Goal: Navigation & Orientation: Find specific page/section

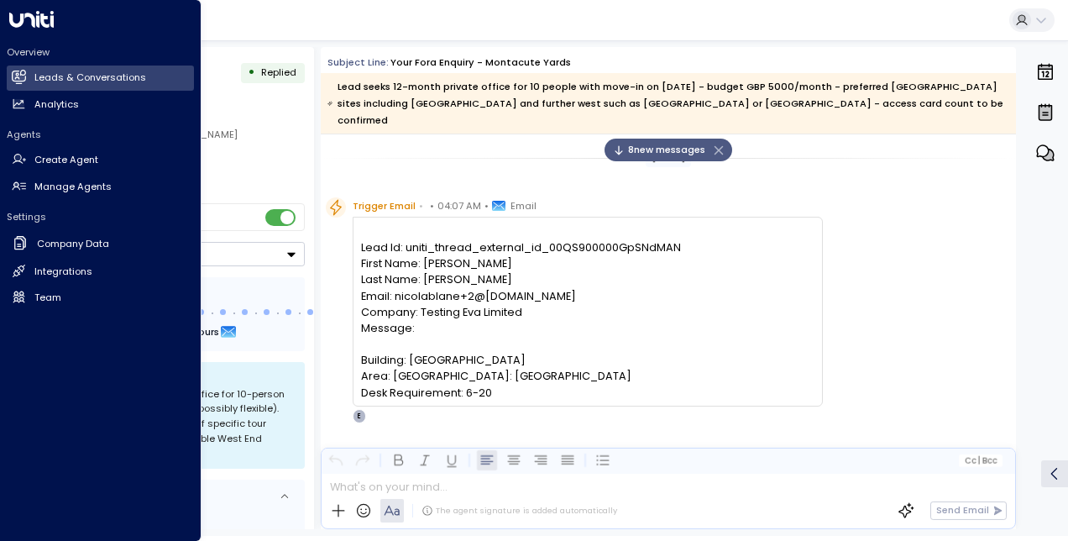
scroll to position [54, 0]
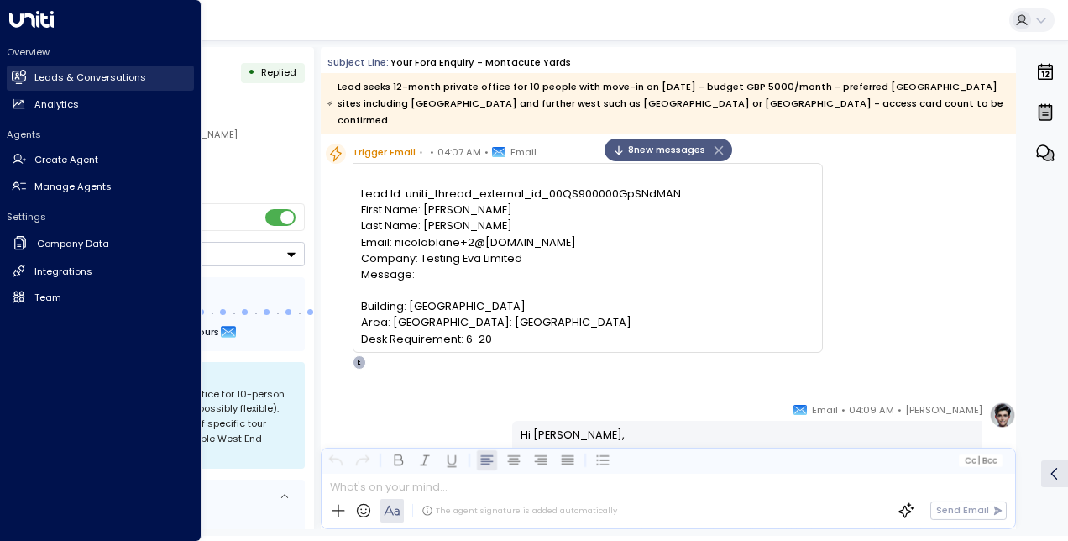
click at [63, 76] on h2 "Leads & Conversations" at bounding box center [90, 78] width 112 height 14
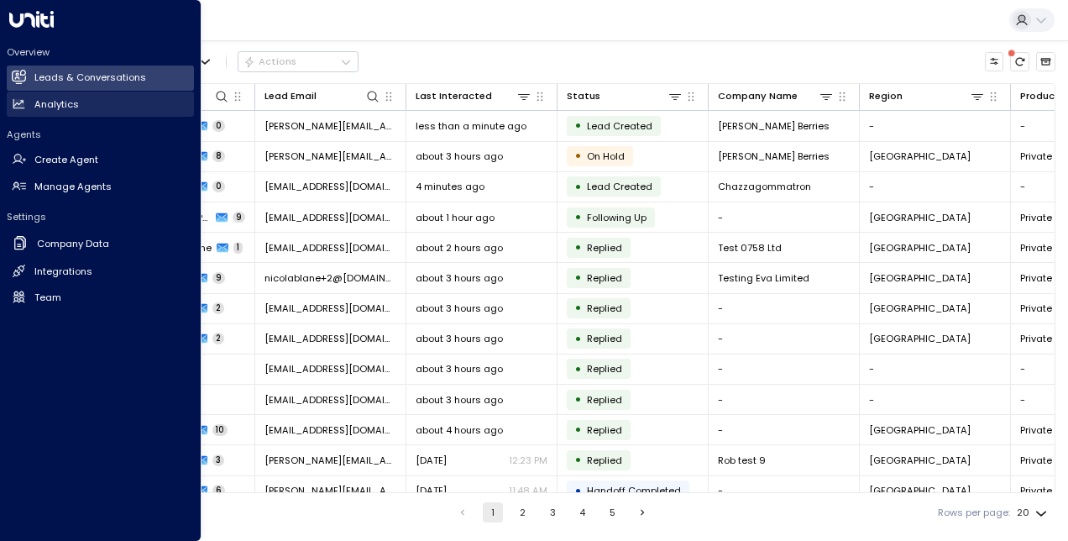
click at [112, 102] on link "Analytics Analytics" at bounding box center [100, 104] width 187 height 25
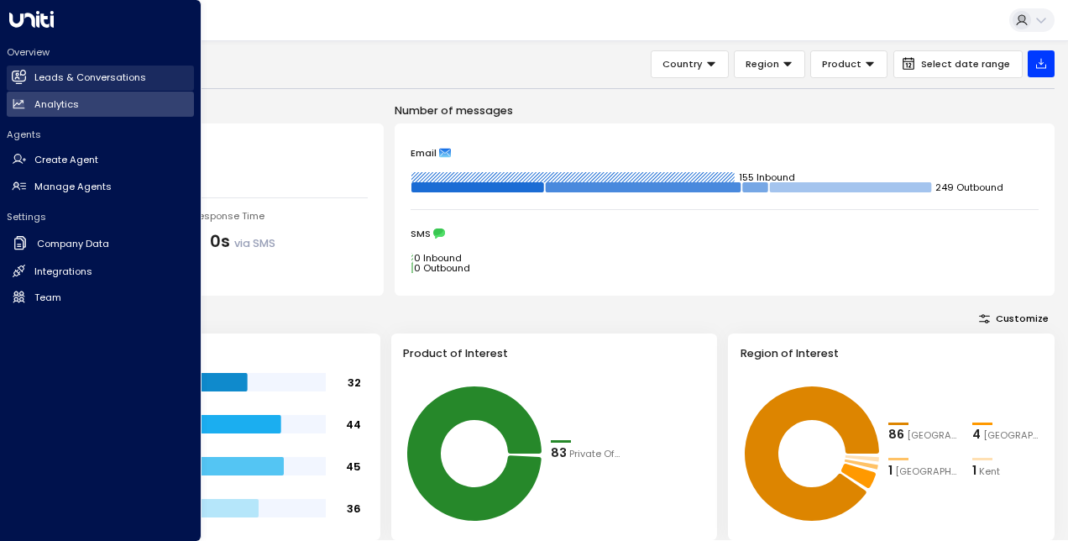
click at [27, 77] on link "Leads & Conversations Leads & Conversations" at bounding box center [100, 77] width 187 height 25
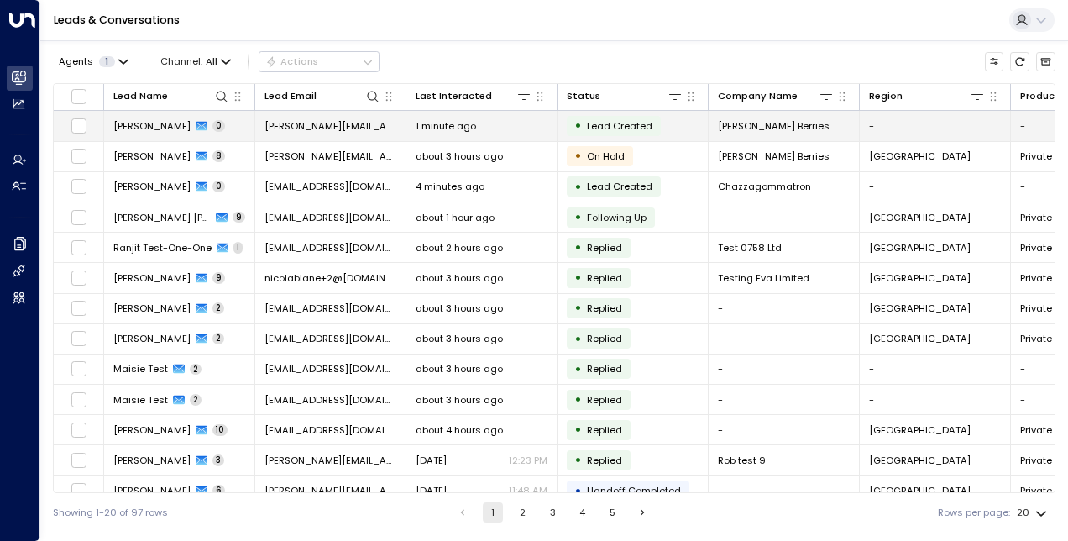
click at [160, 121] on span "[PERSON_NAME]" at bounding box center [151, 125] width 77 height 13
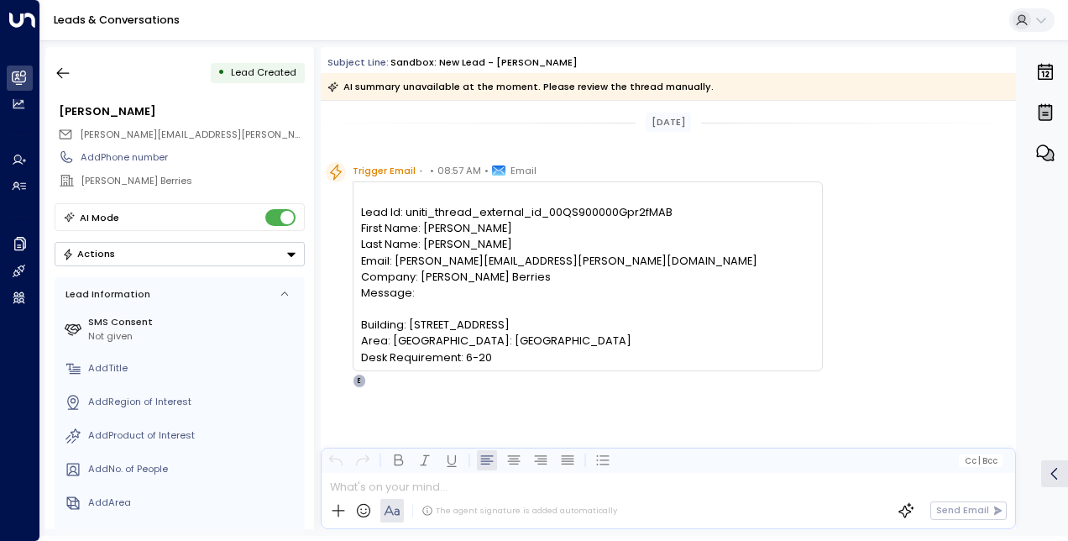
scroll to position [10, 0]
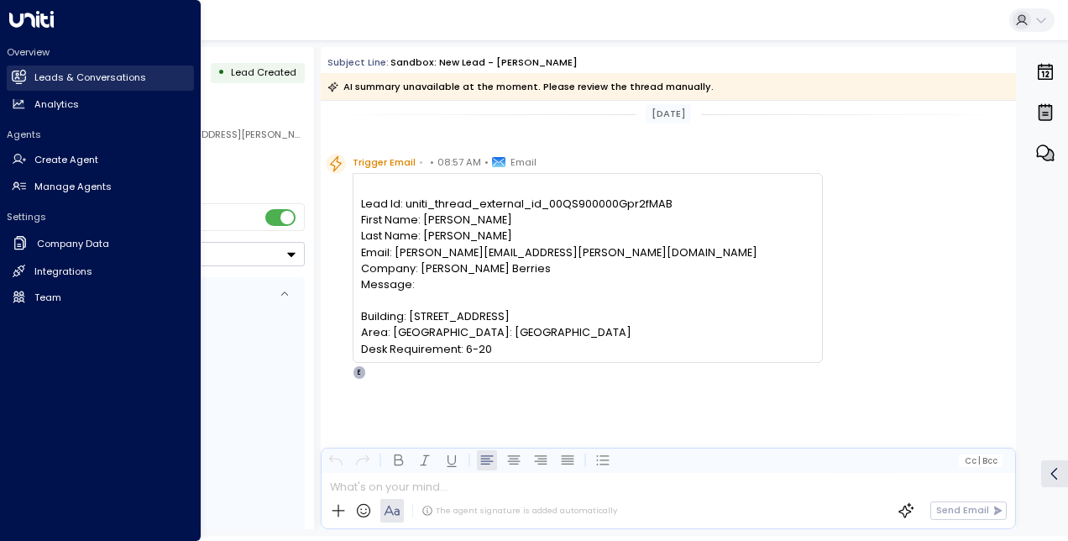
click at [28, 80] on link "Leads & Conversations Leads & Conversations" at bounding box center [100, 77] width 187 height 25
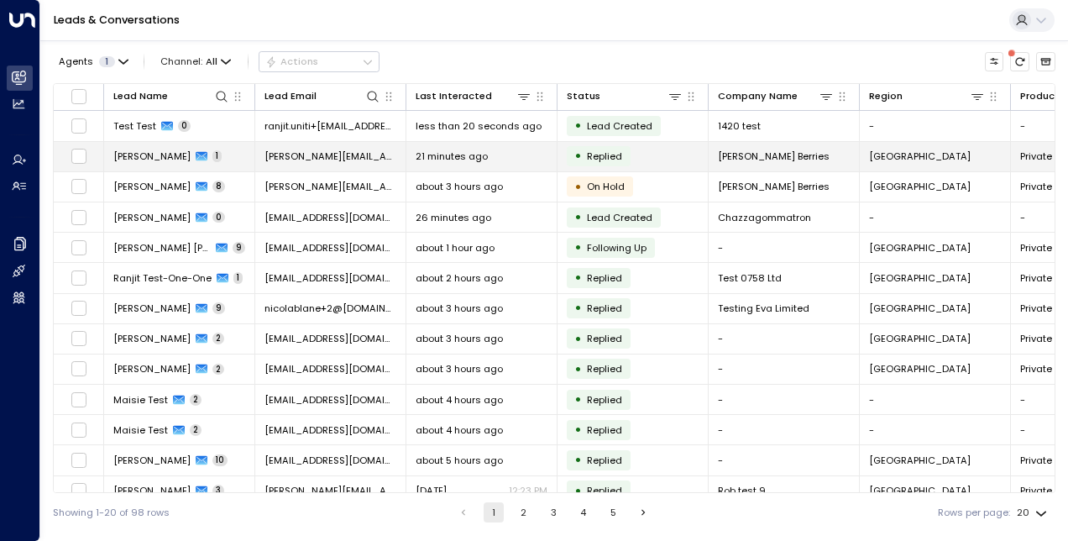
click at [143, 168] on td "[PERSON_NAME] 1" at bounding box center [179, 156] width 151 height 29
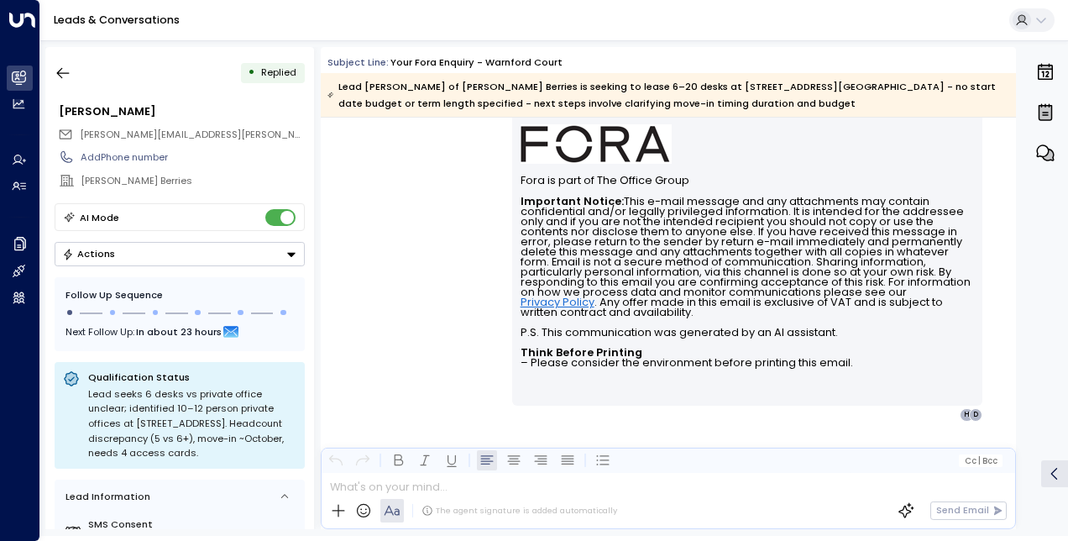
scroll to position [698, 0]
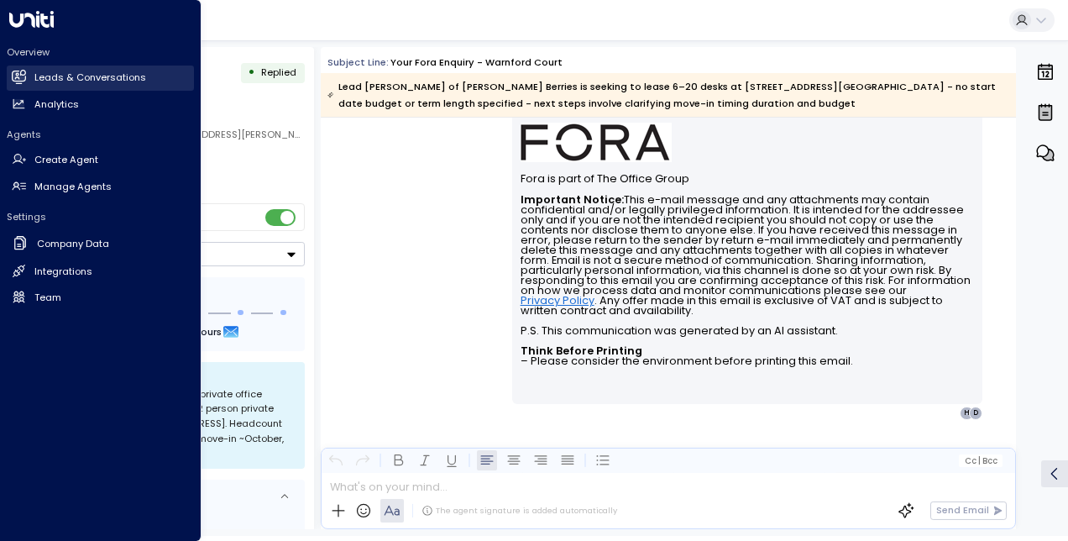
drag, startPoint x: 18, startPoint y: 72, endPoint x: 93, endPoint y: 79, distance: 75.0
click at [18, 72] on icon at bounding box center [19, 76] width 13 height 10
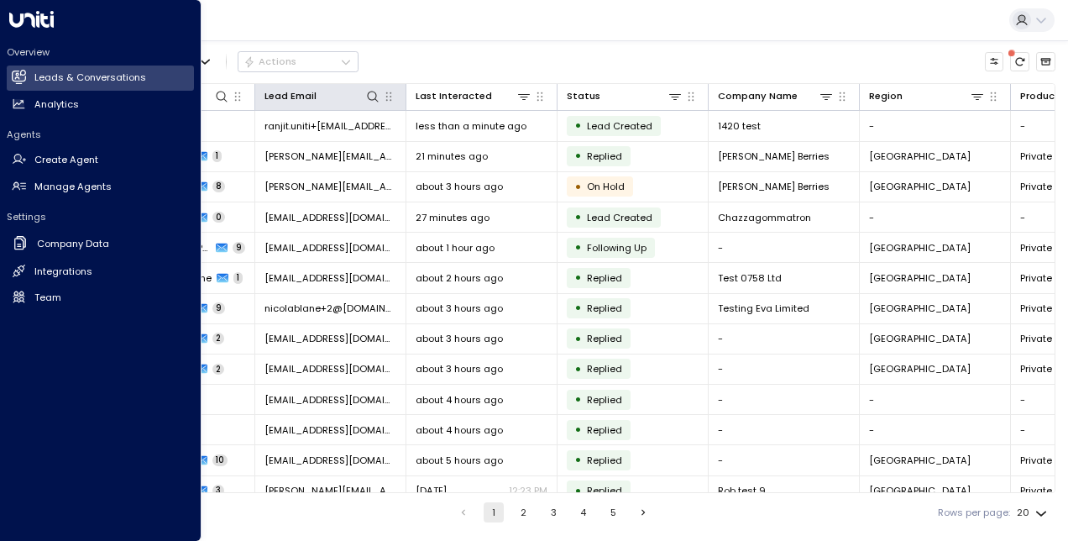
click at [92, 79] on h2 "Leads & Conversations" at bounding box center [90, 78] width 112 height 14
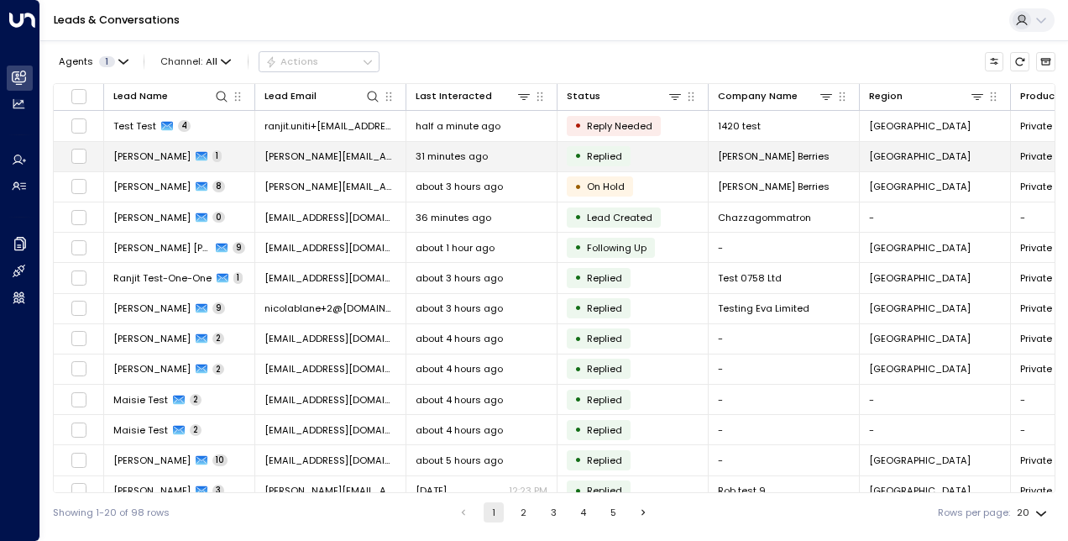
click at [167, 156] on span "[PERSON_NAME]" at bounding box center [151, 155] width 77 height 13
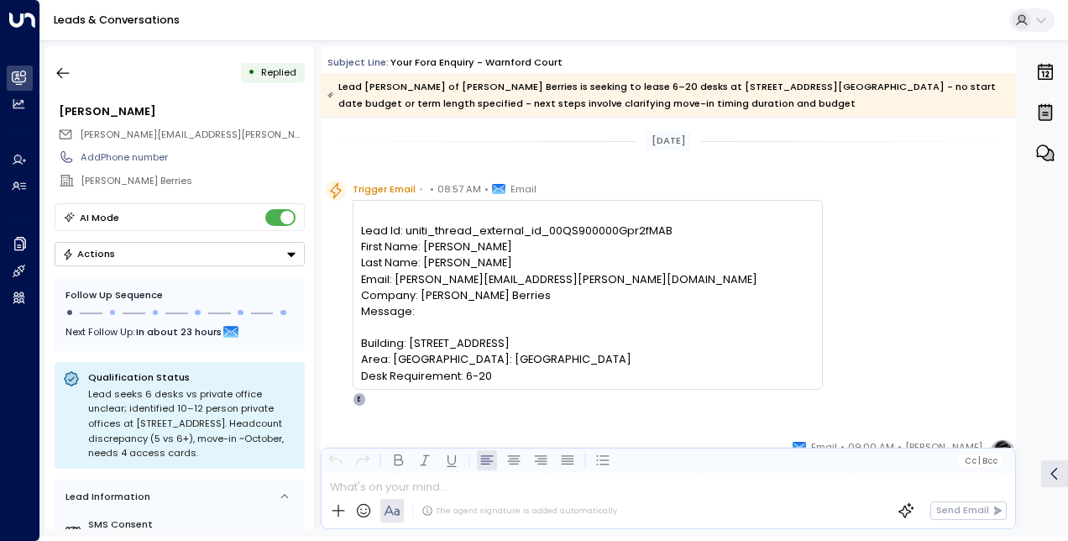
scroll to position [698, 0]
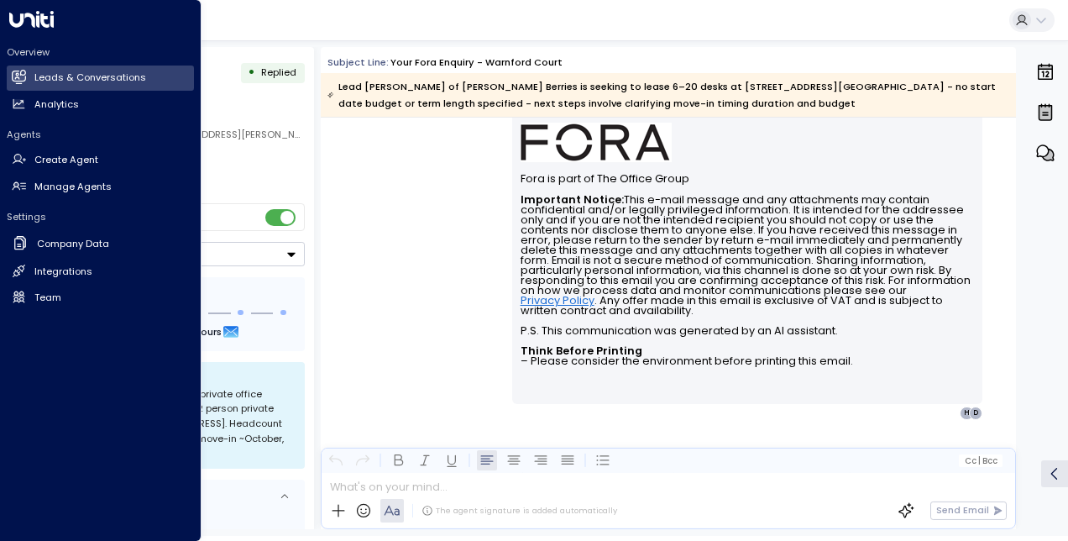
drag, startPoint x: 40, startPoint y: 79, endPoint x: 35, endPoint y: 2, distance: 77.4
click at [40, 79] on h2 "Leads & Conversations" at bounding box center [90, 78] width 112 height 14
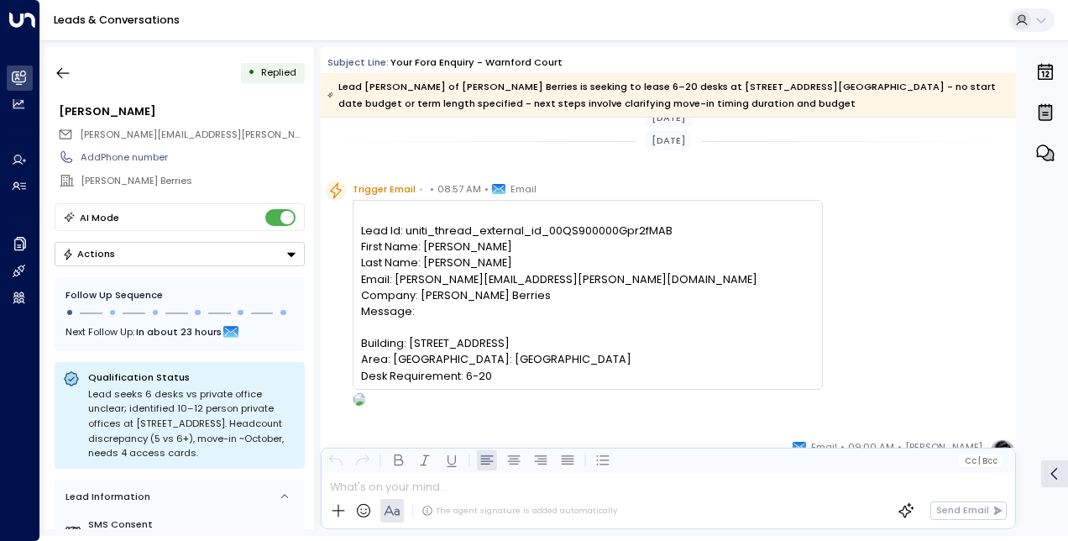
scroll to position [698, 0]
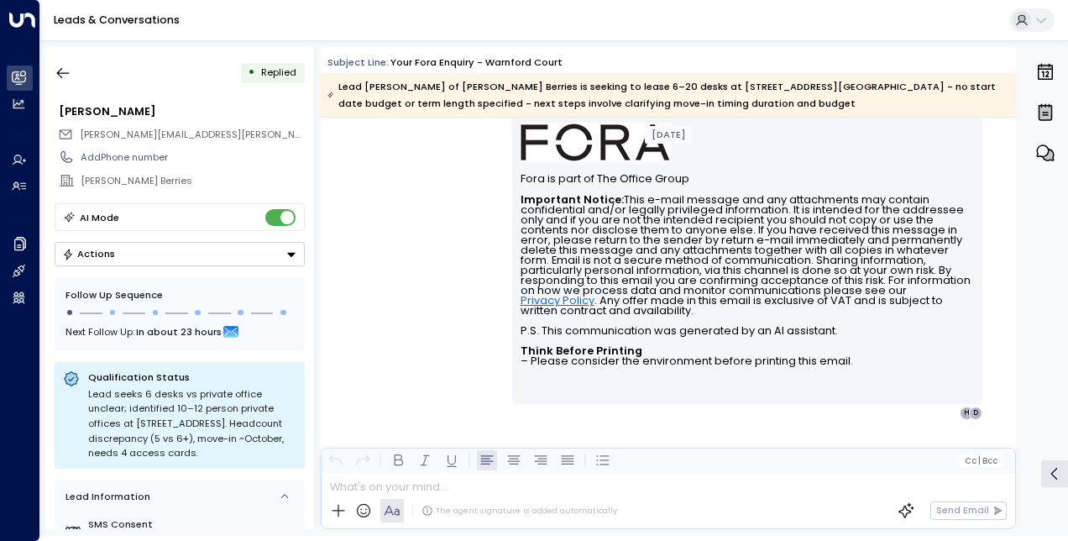
click at [101, 334] on div "Next Follow Up: In about 23 hours" at bounding box center [179, 331] width 228 height 18
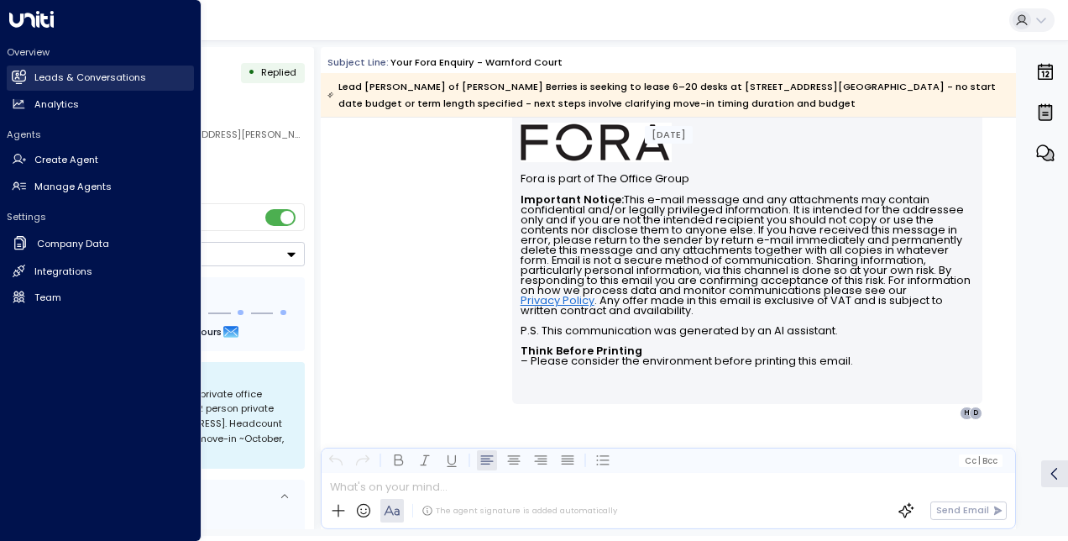
click at [112, 79] on h2 "Leads & Conversations" at bounding box center [90, 78] width 112 height 14
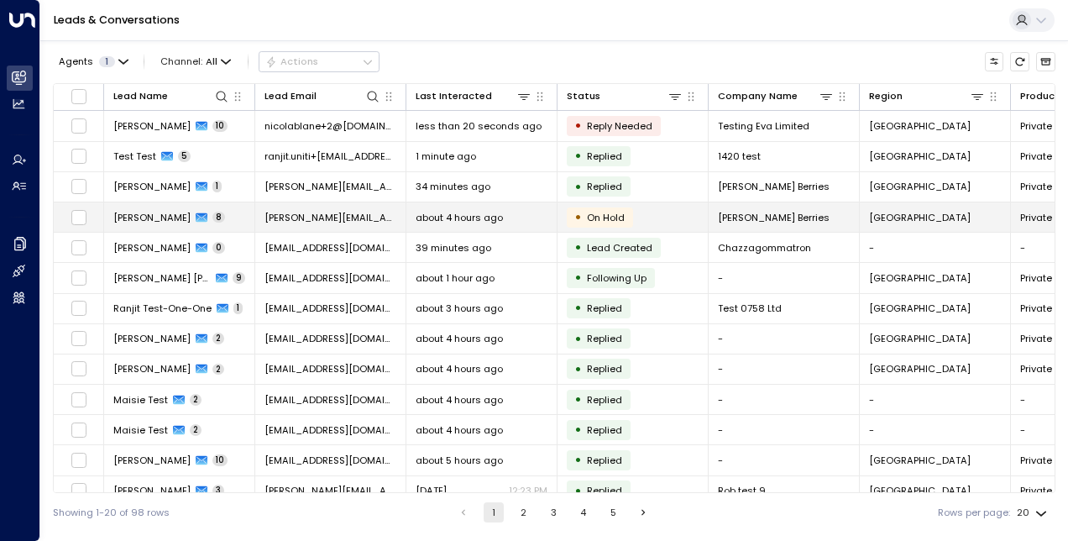
click at [146, 212] on span "[PERSON_NAME]" at bounding box center [151, 217] width 77 height 13
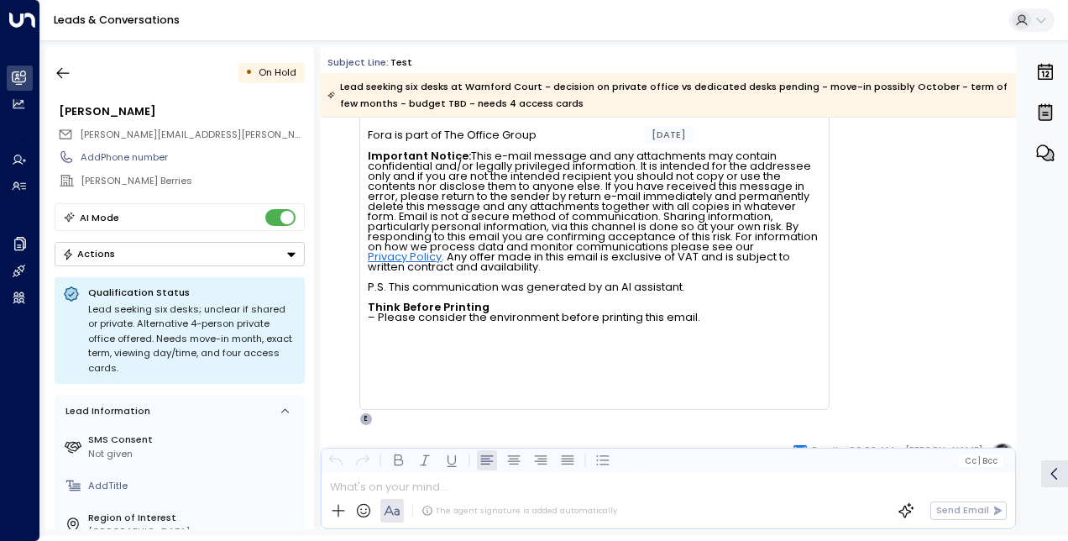
scroll to position [5456, 0]
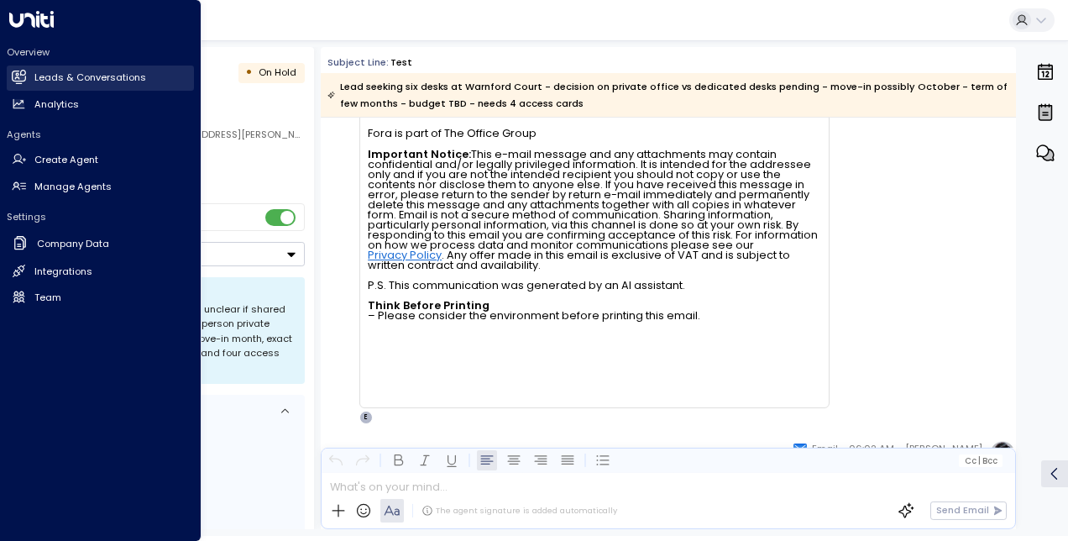
click at [86, 87] on link "Leads & Conversations Leads & Conversations" at bounding box center [100, 77] width 187 height 25
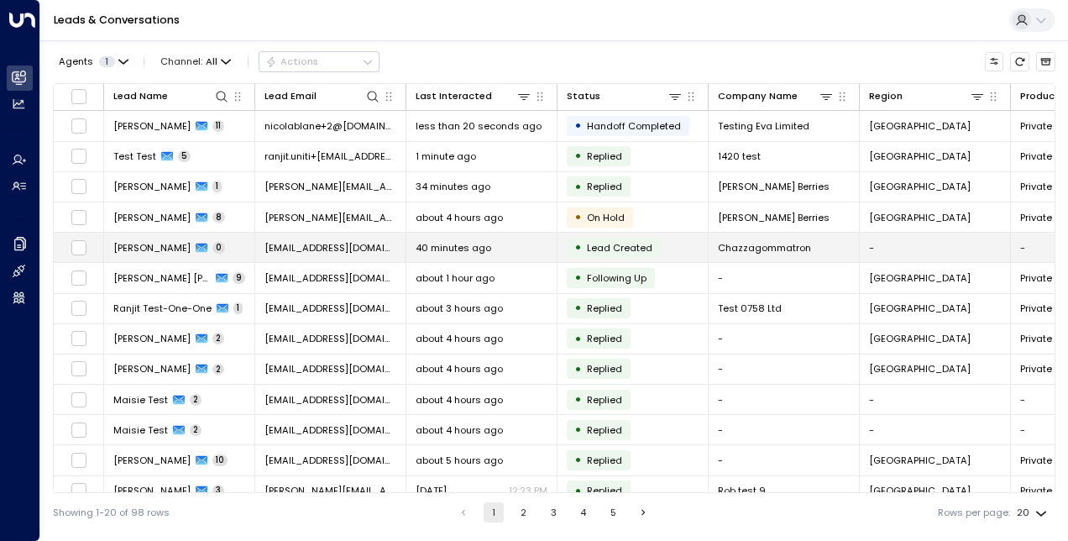
click at [141, 245] on span "[PERSON_NAME]" at bounding box center [151, 247] width 77 height 13
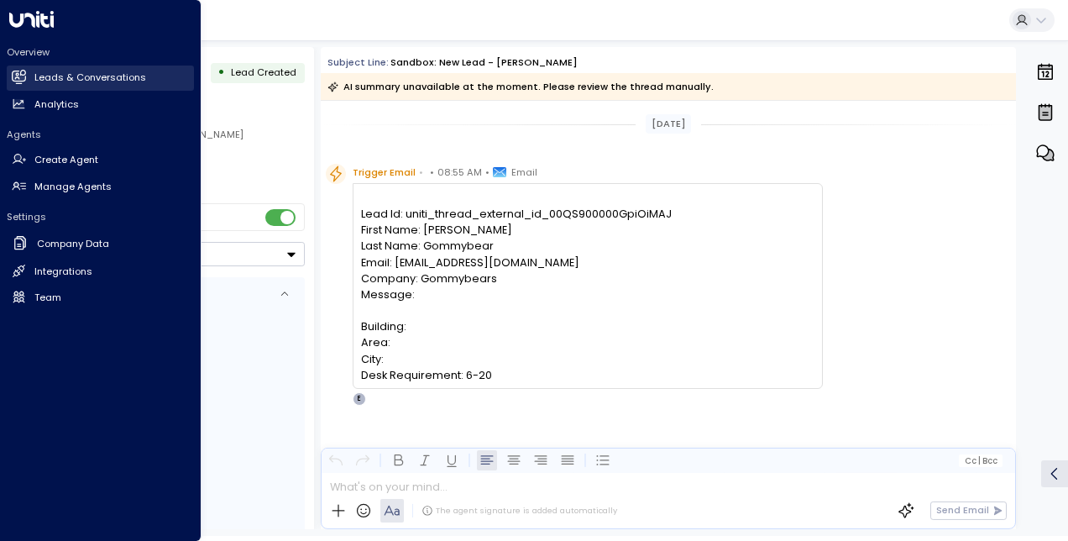
click at [82, 79] on h2 "Leads & Conversations" at bounding box center [90, 78] width 112 height 14
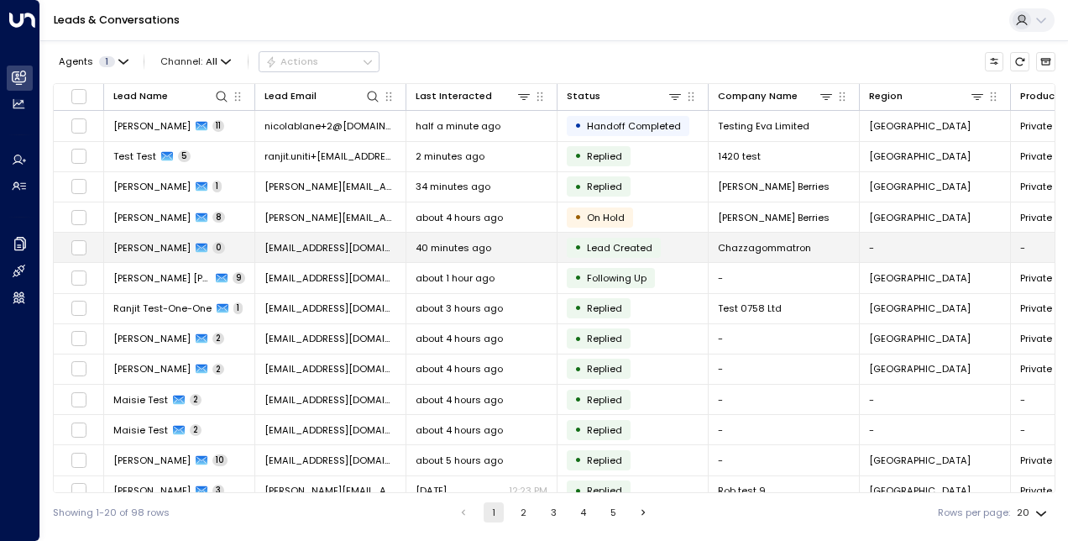
click at [148, 235] on td "Chazza Geeee 0" at bounding box center [179, 247] width 151 height 29
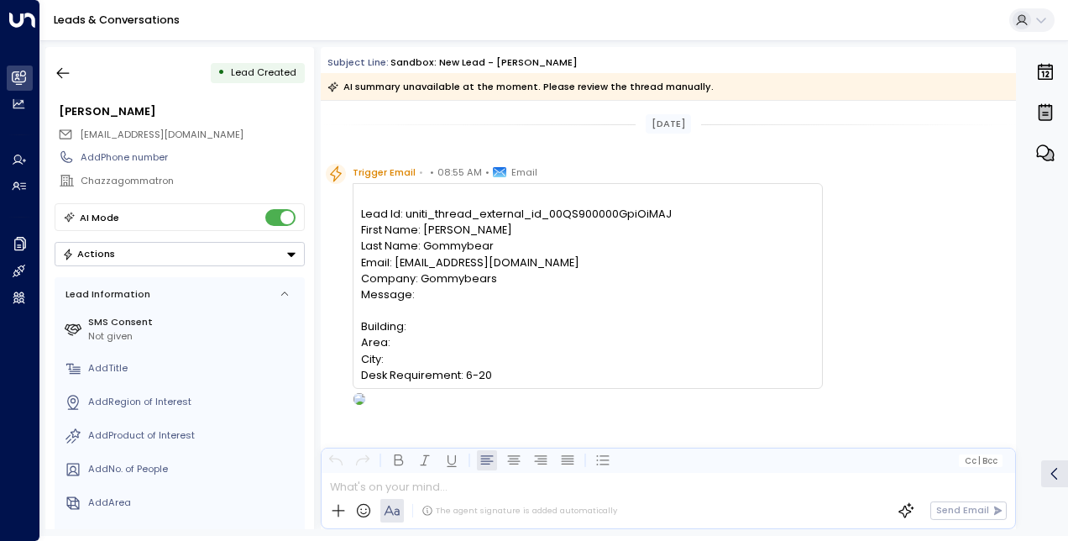
scroll to position [10, 0]
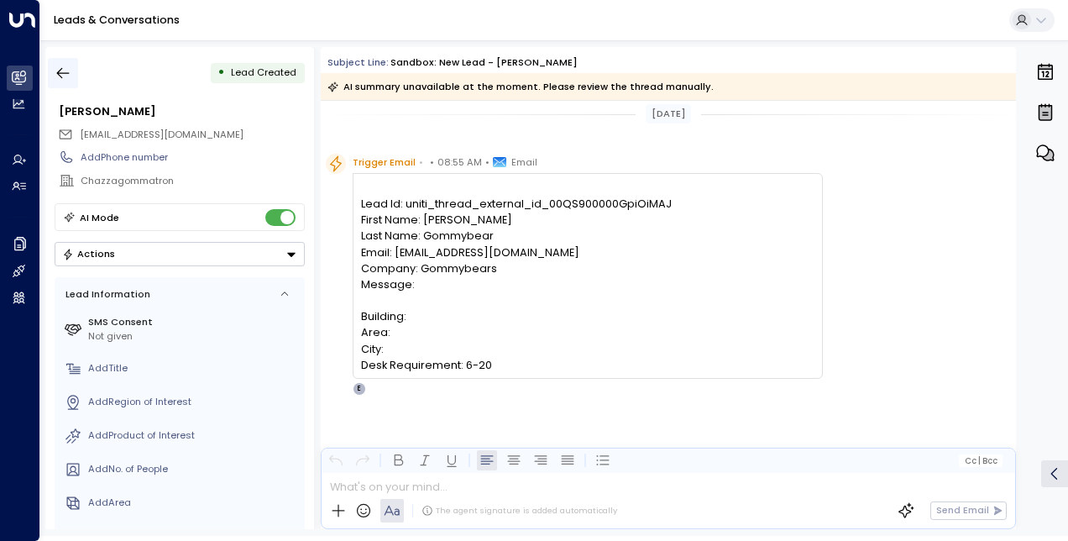
click at [61, 68] on icon "button" at bounding box center [63, 73] width 13 height 11
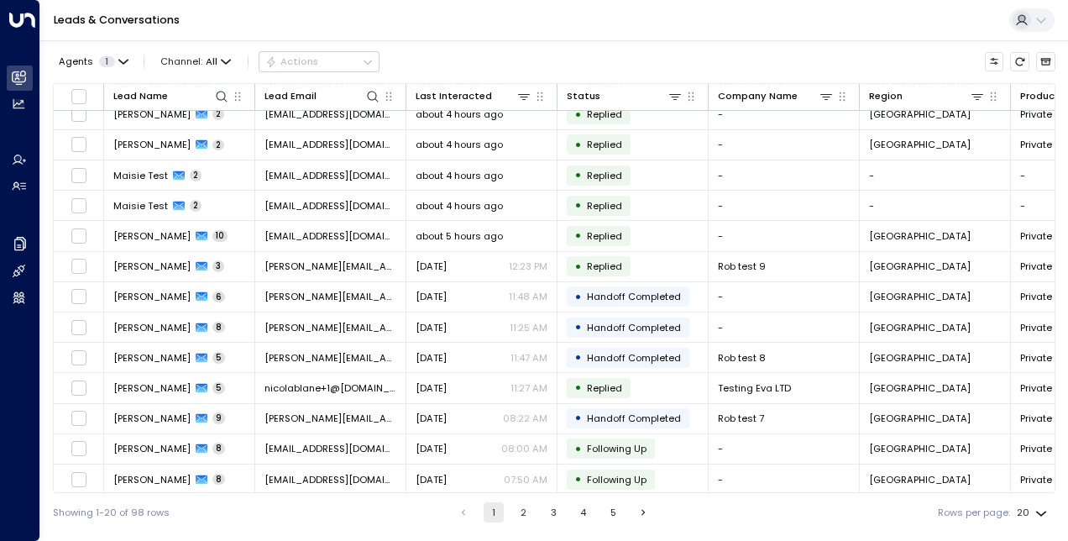
scroll to position [223, 0]
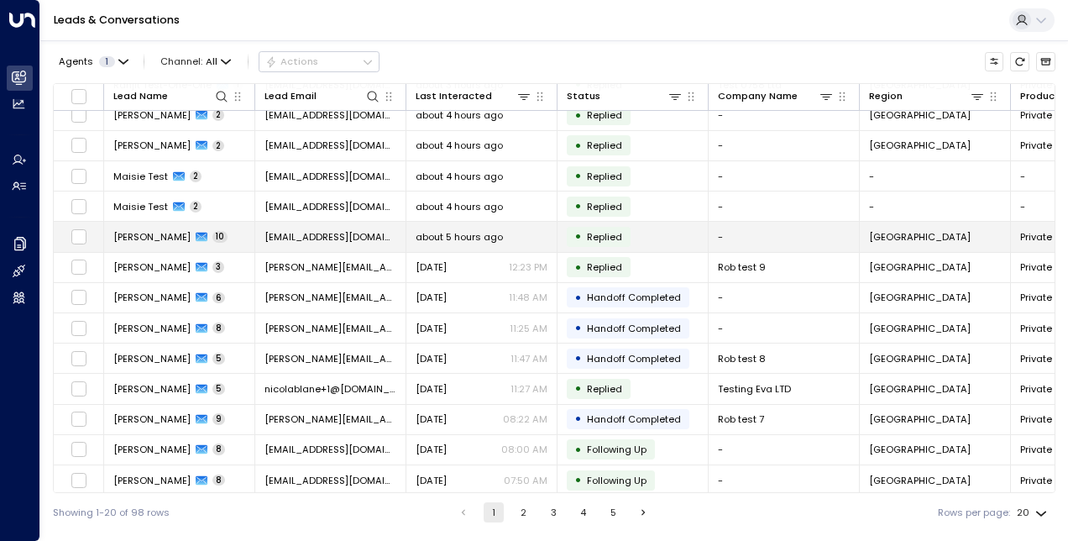
click at [156, 234] on span "[PERSON_NAME]" at bounding box center [151, 236] width 77 height 13
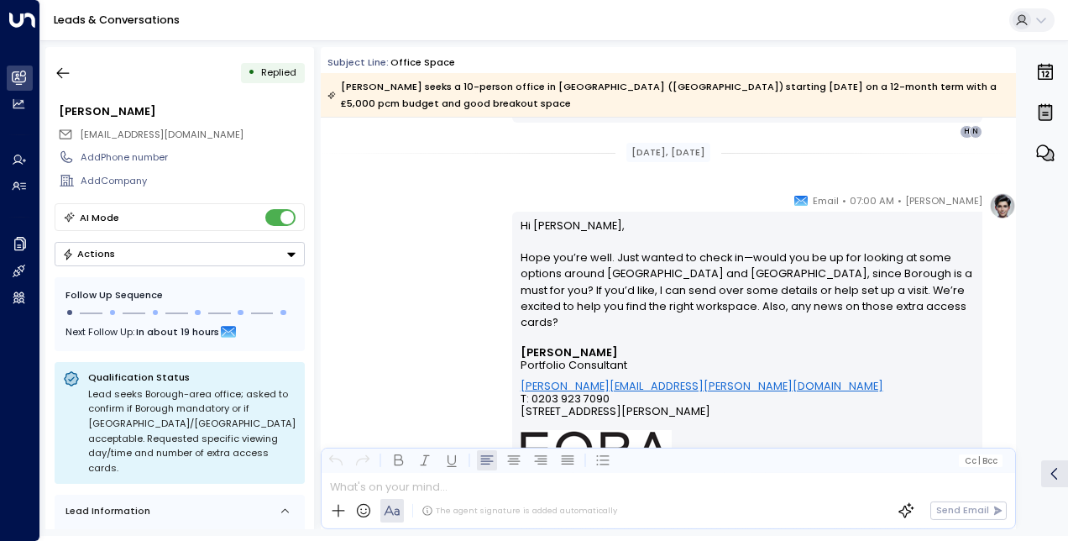
scroll to position [2671, 0]
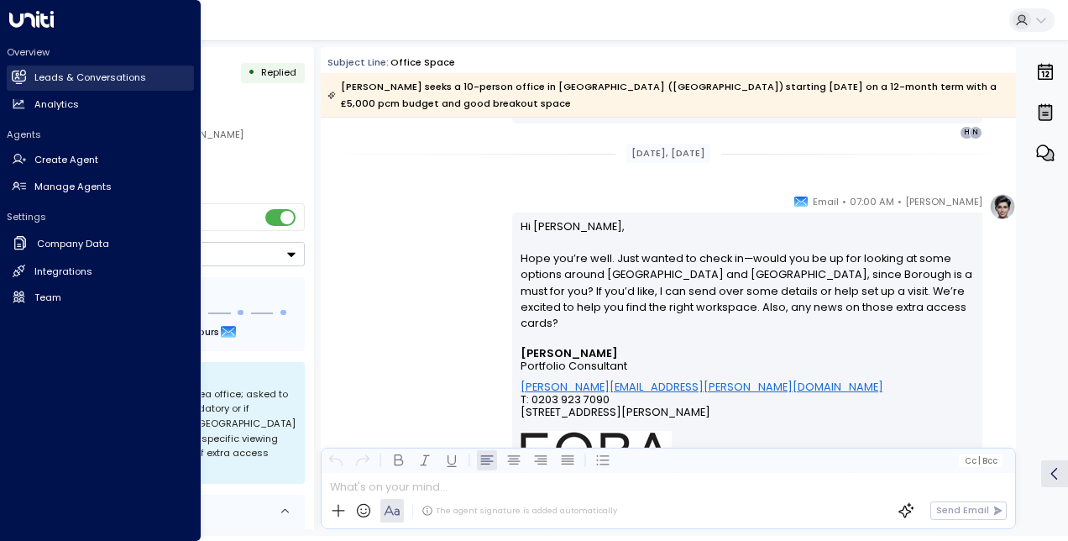
click at [62, 72] on h2 "Leads & Conversations" at bounding box center [90, 78] width 112 height 14
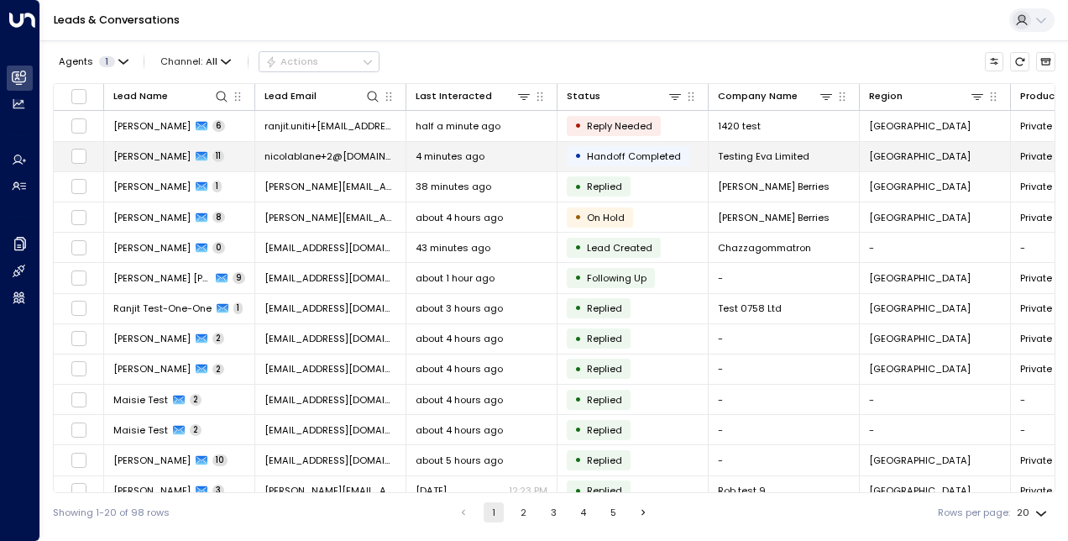
click at [154, 152] on span "[PERSON_NAME]" at bounding box center [151, 155] width 77 height 13
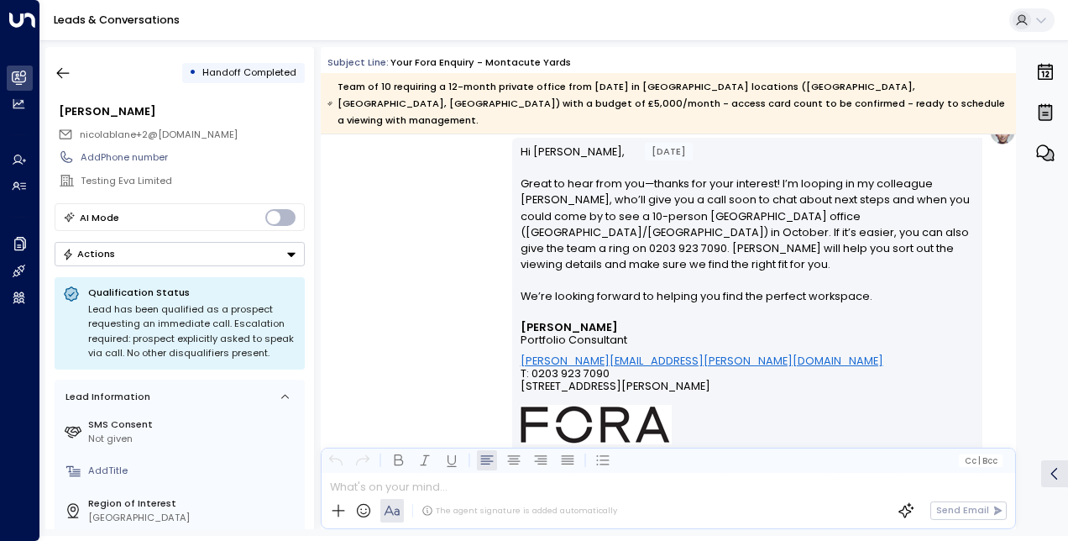
scroll to position [5600, 0]
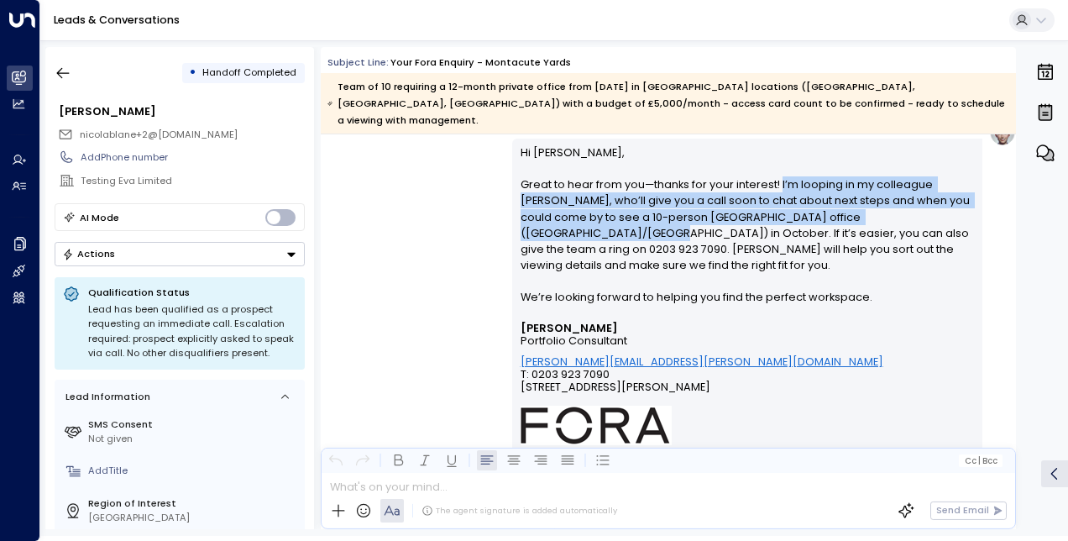
drag, startPoint x: 932, startPoint y: 196, endPoint x: 777, endPoint y: 167, distance: 157.1
click at [777, 167] on p "Hi Nicola, Great to hear from you—thanks for your interest! I’m looping in my c…" at bounding box center [748, 232] width 454 height 177
copy p "I’m looping in my colleague Jason Phillips, who’ll give you a call soon to chat…"
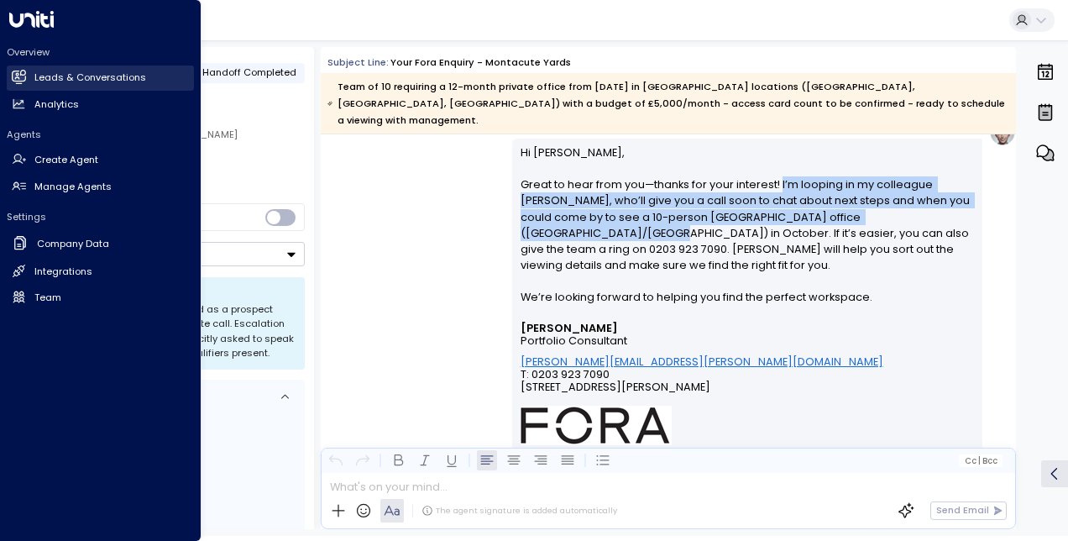
click at [24, 76] on icon at bounding box center [19, 77] width 14 height 14
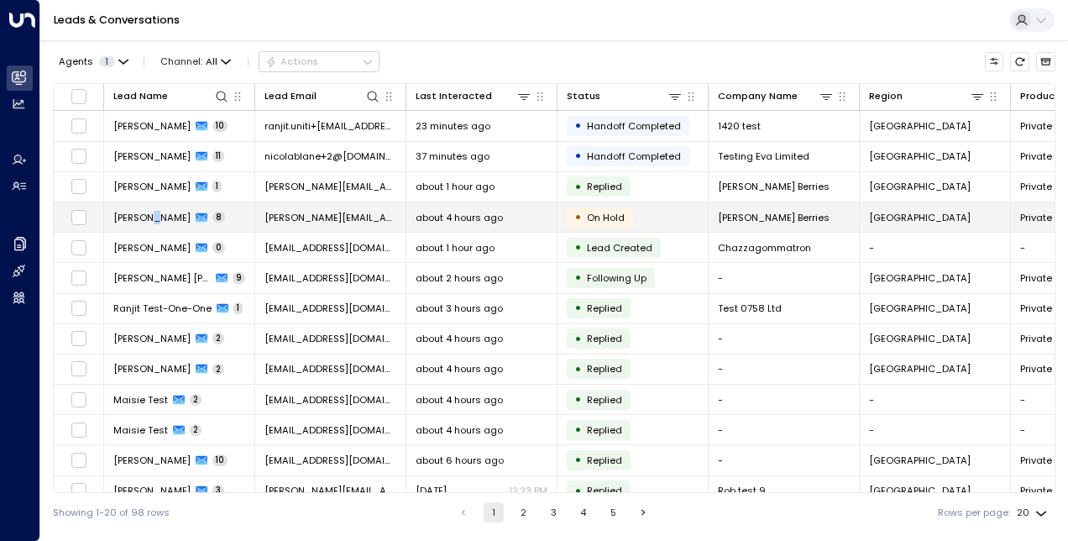
drag, startPoint x: 161, startPoint y: 217, endPoint x: 152, endPoint y: 216, distance: 9.3
click at [152, 216] on span "[PERSON_NAME]" at bounding box center [151, 217] width 77 height 13
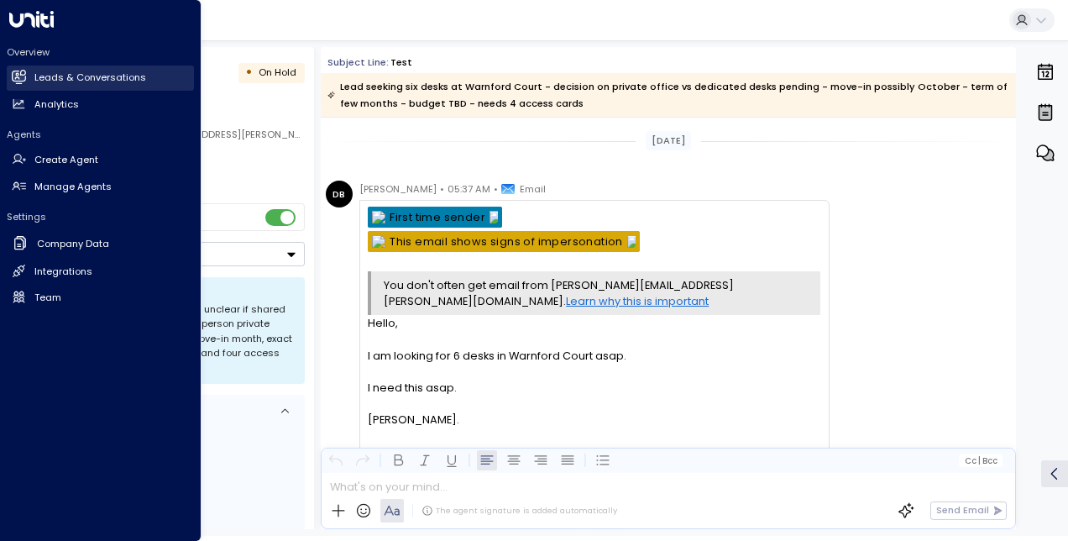
click at [18, 74] on icon at bounding box center [20, 77] width 11 height 14
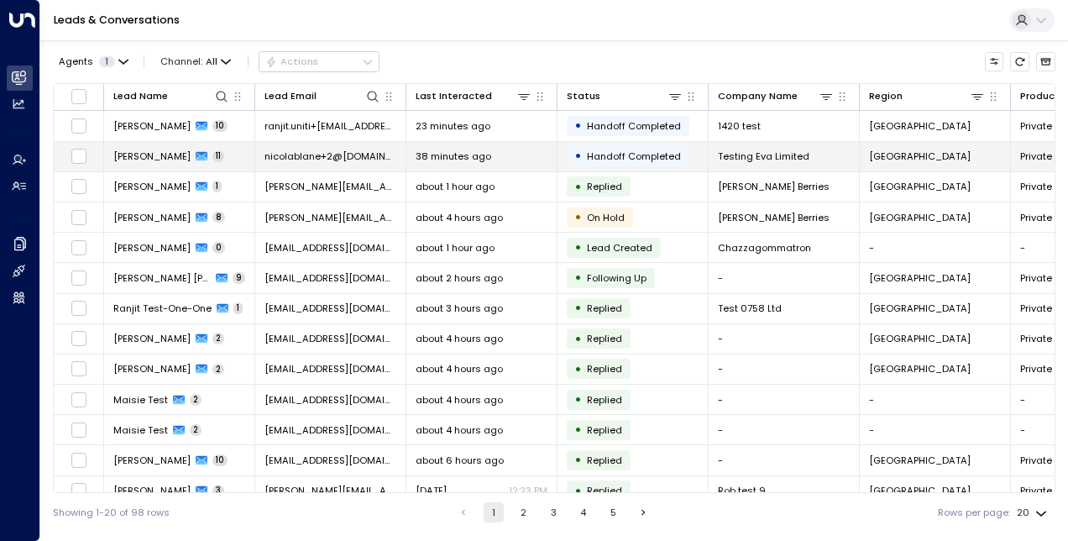
click at [165, 159] on span "[PERSON_NAME]" at bounding box center [151, 155] width 77 height 13
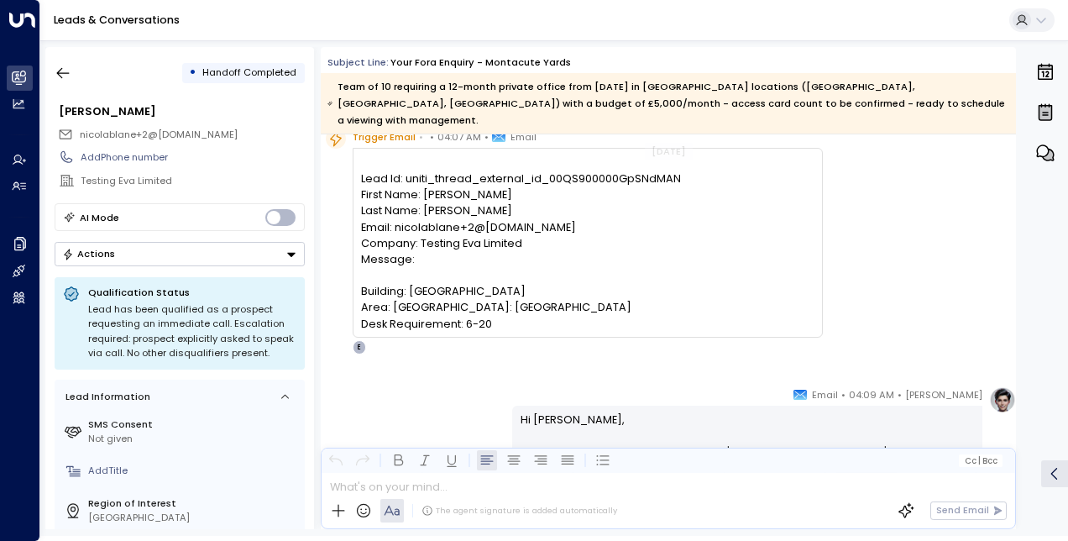
scroll to position [72, 0]
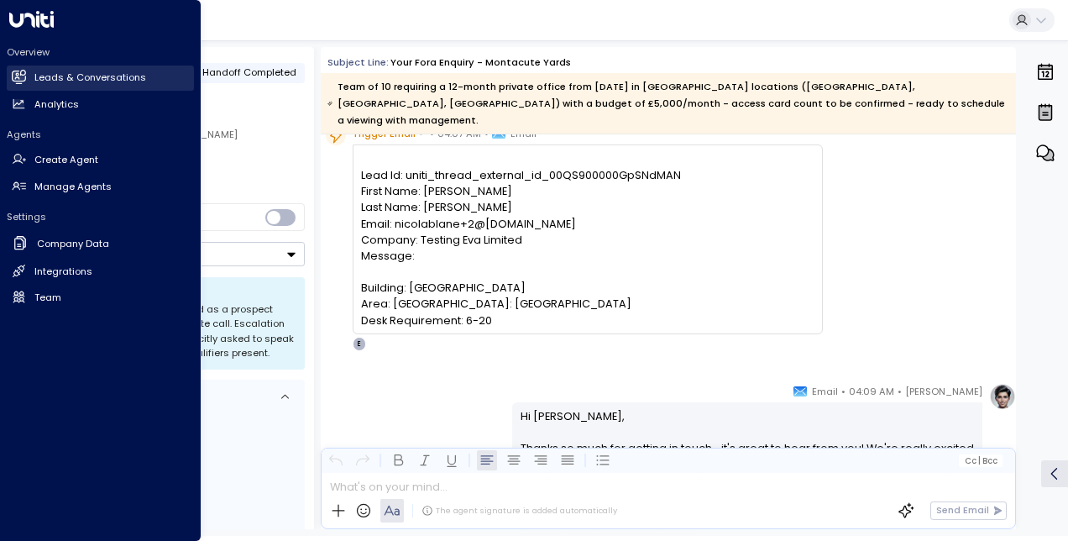
drag, startPoint x: 16, startPoint y: 65, endPoint x: 35, endPoint y: 69, distance: 19.6
click at [16, 65] on link "Leads & Conversations Leads & Conversations" at bounding box center [100, 77] width 187 height 25
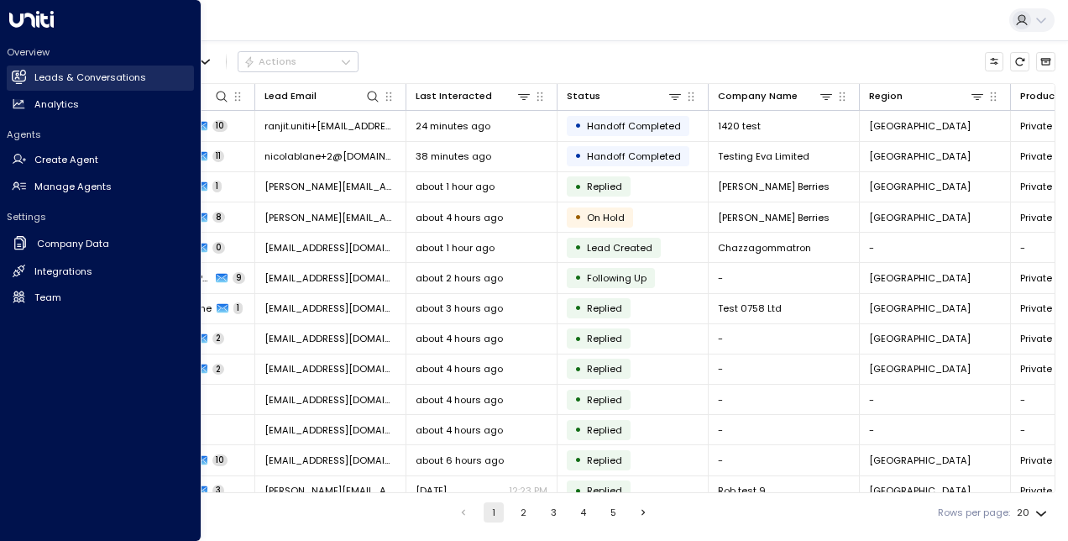
click at [39, 70] on link "Leads & Conversations Leads & Conversations" at bounding box center [100, 77] width 187 height 25
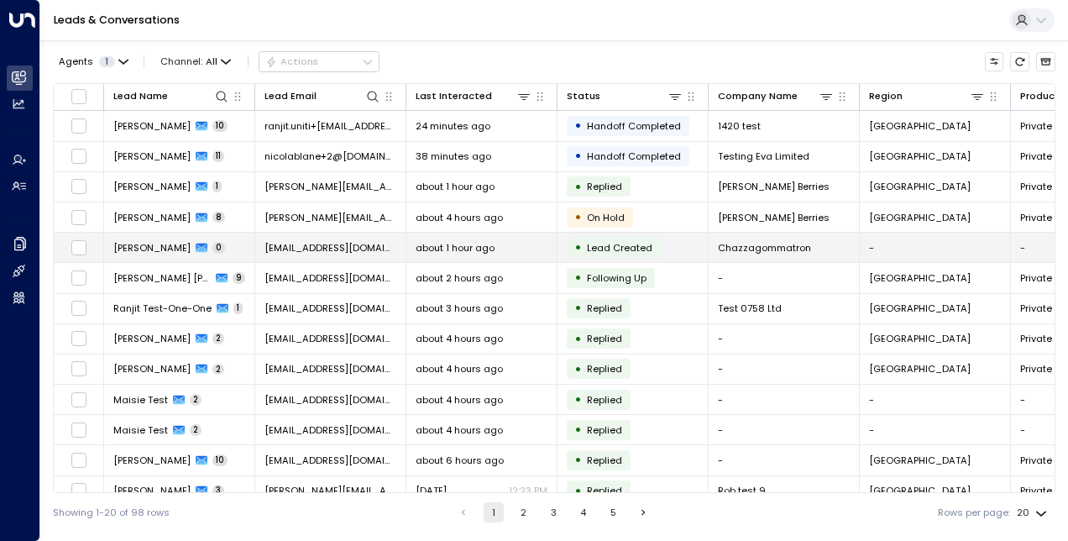
click at [158, 235] on td "Chazza Geeee 0" at bounding box center [179, 247] width 151 height 29
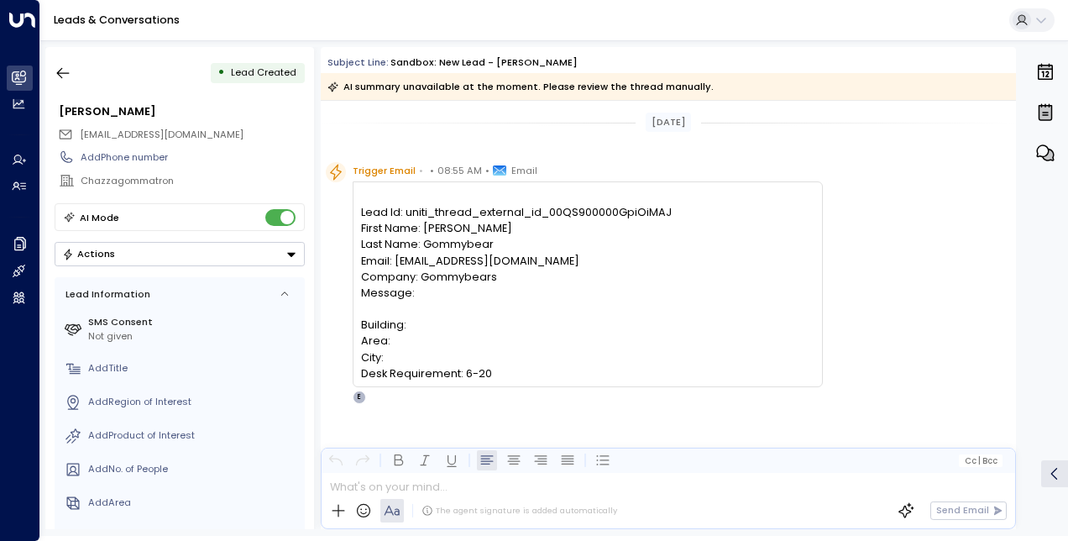
scroll to position [10, 0]
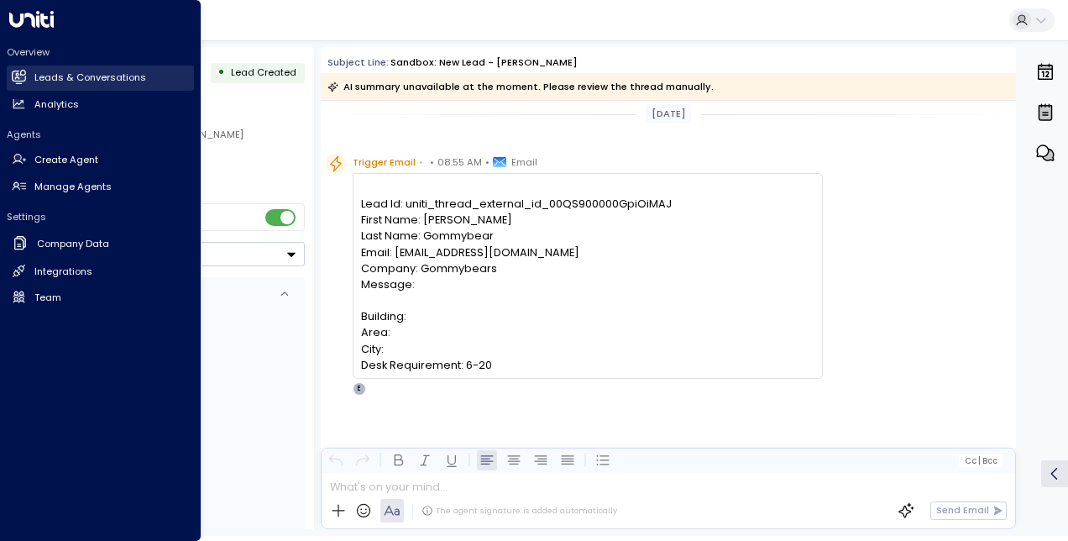
click at [21, 79] on icon at bounding box center [19, 76] width 13 height 10
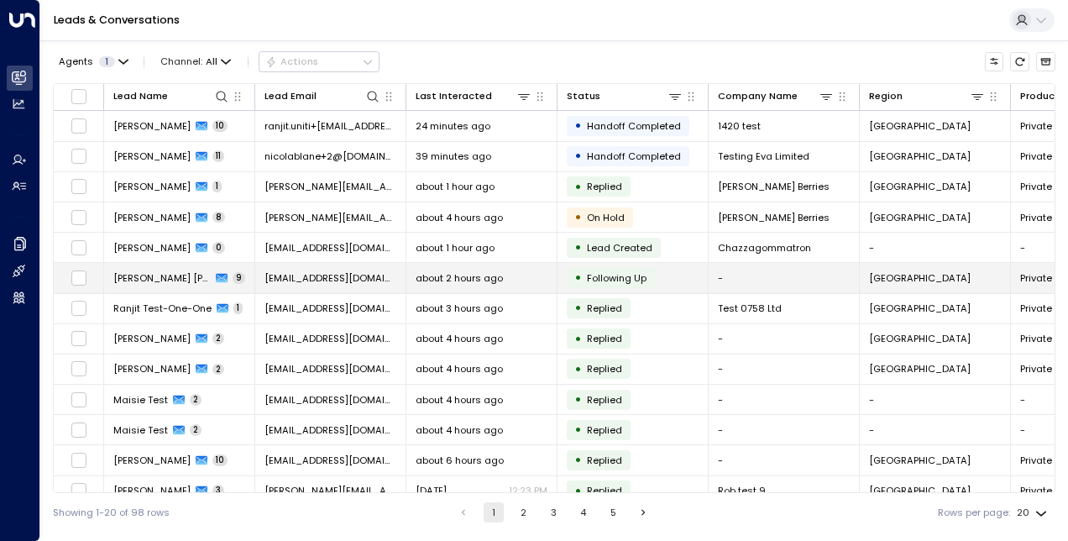
click at [154, 274] on span "[PERSON_NAME] [PERSON_NAME]" at bounding box center [161, 277] width 97 height 13
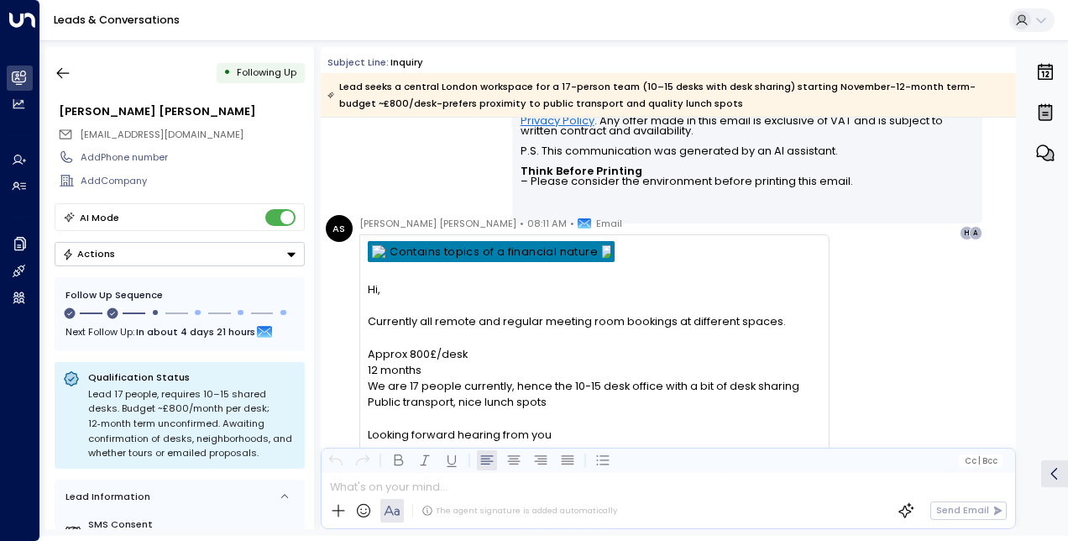
scroll to position [2450, 0]
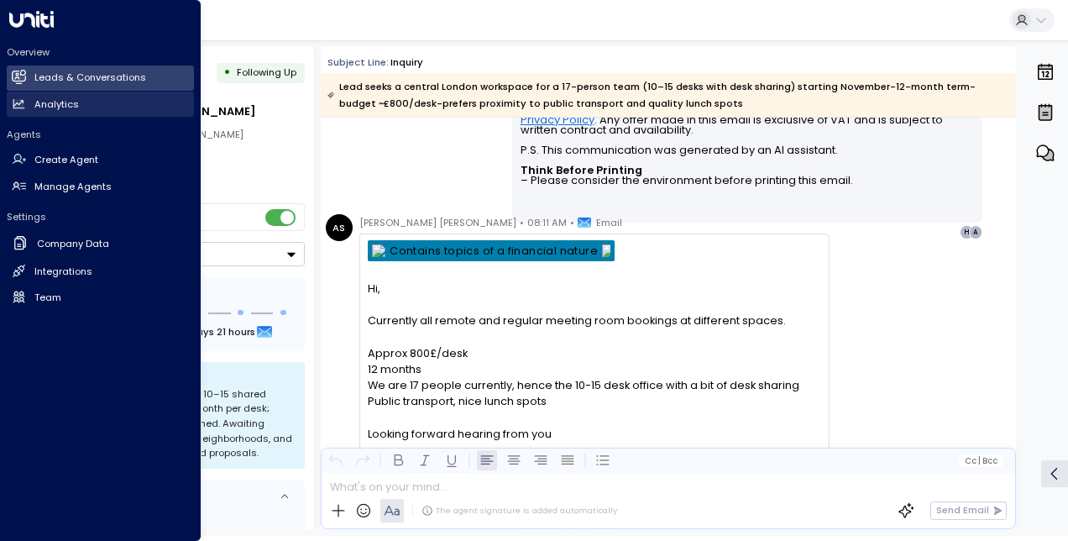
drag, startPoint x: 12, startPoint y: 74, endPoint x: 157, endPoint y: 109, distance: 149.5
click at [12, 74] on icon at bounding box center [19, 76] width 14 height 11
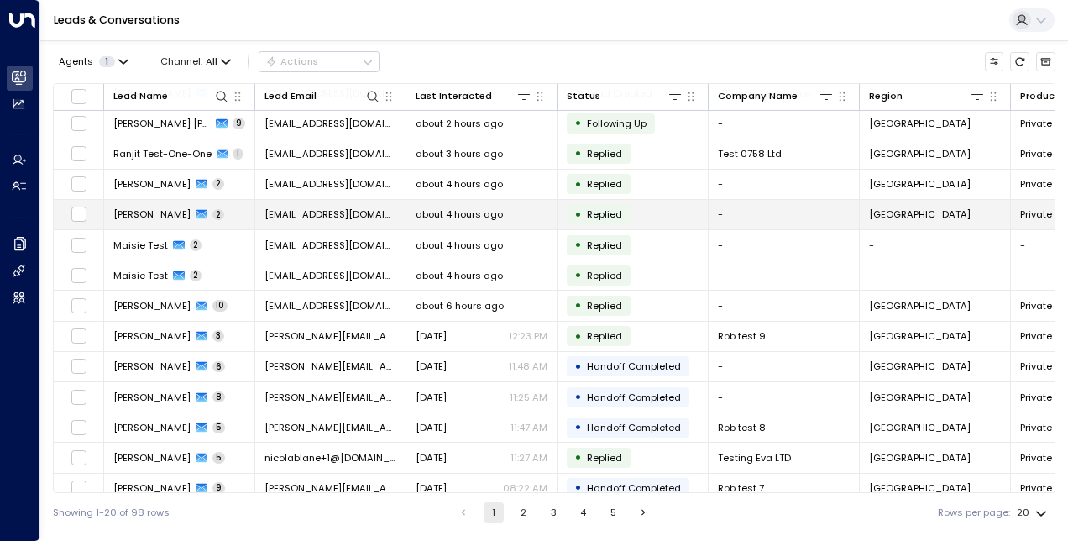
scroll to position [200, 0]
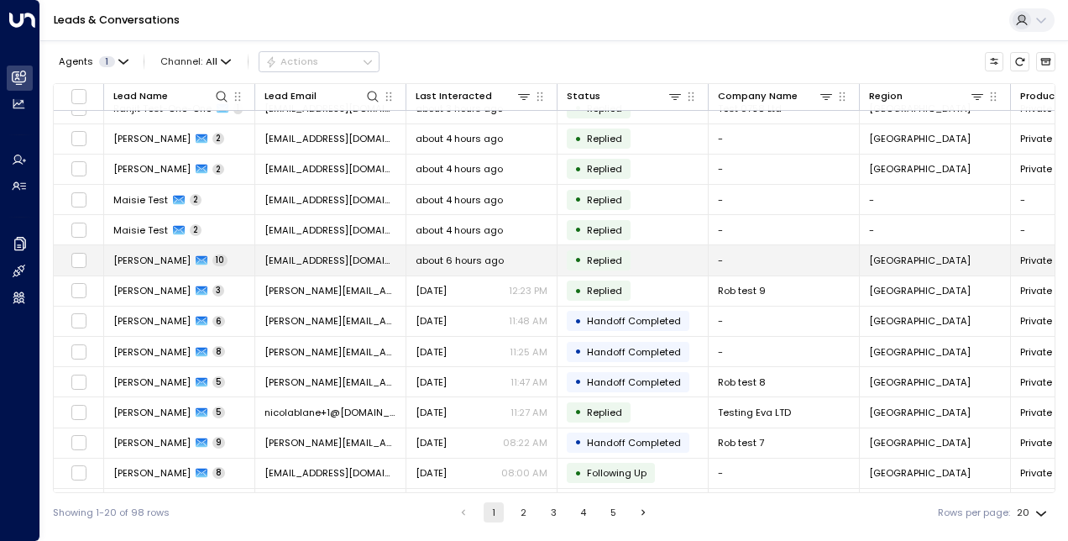
click at [165, 256] on span "[PERSON_NAME]" at bounding box center [151, 260] width 77 height 13
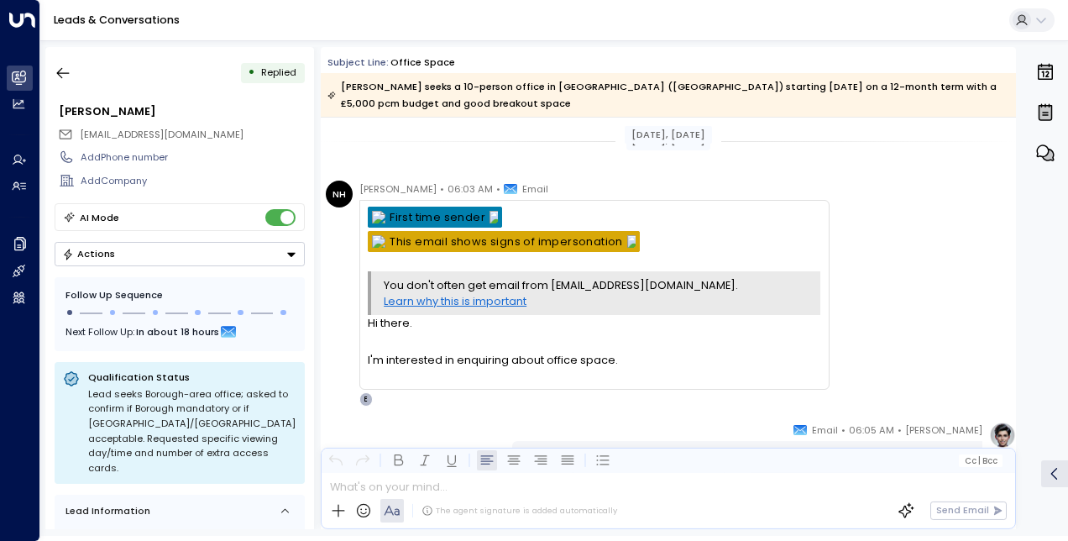
scroll to position [3, 0]
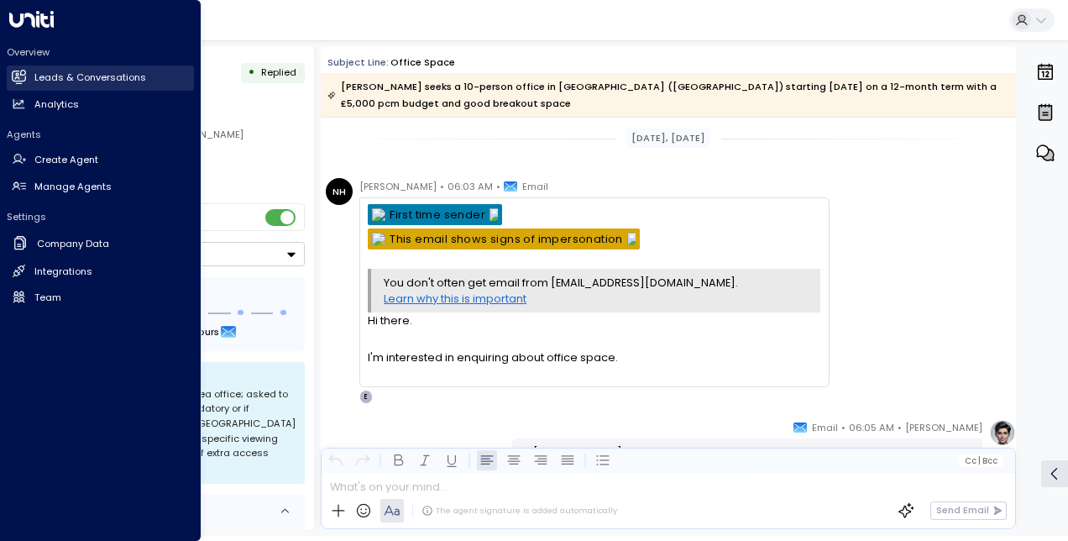
click at [26, 79] on icon at bounding box center [19, 77] width 14 height 14
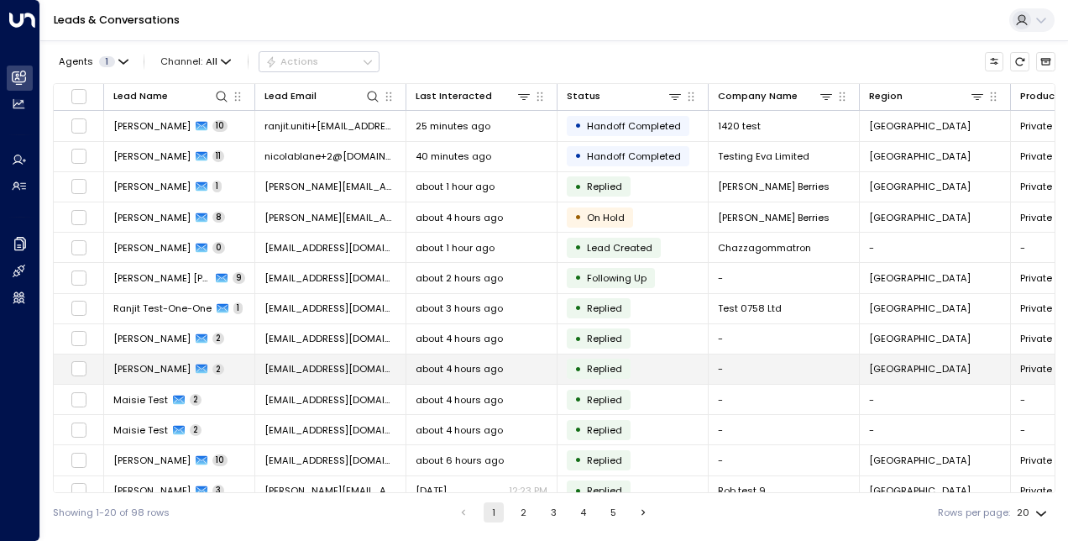
click at [153, 370] on span "[PERSON_NAME]" at bounding box center [151, 368] width 77 height 13
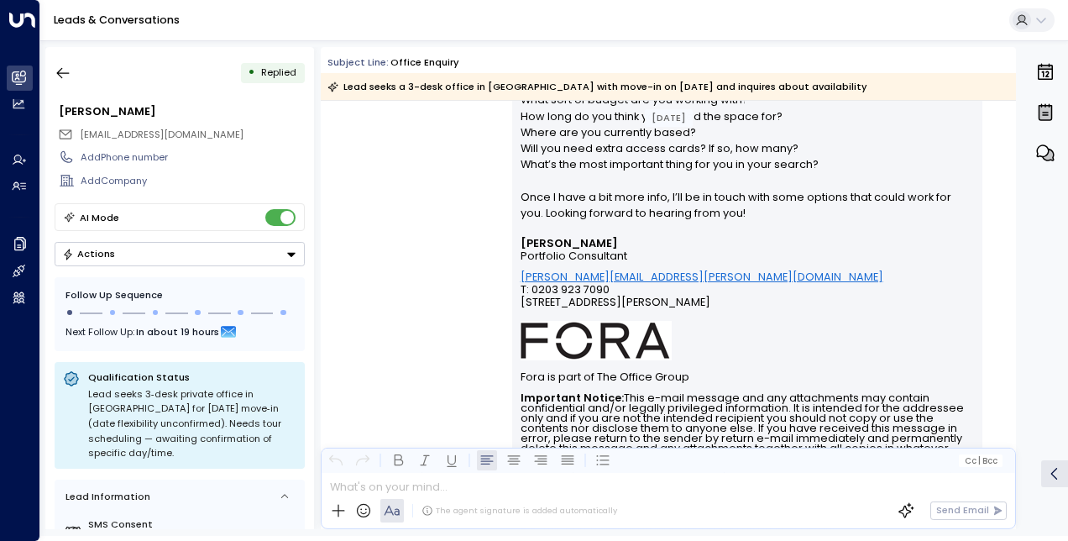
scroll to position [583, 0]
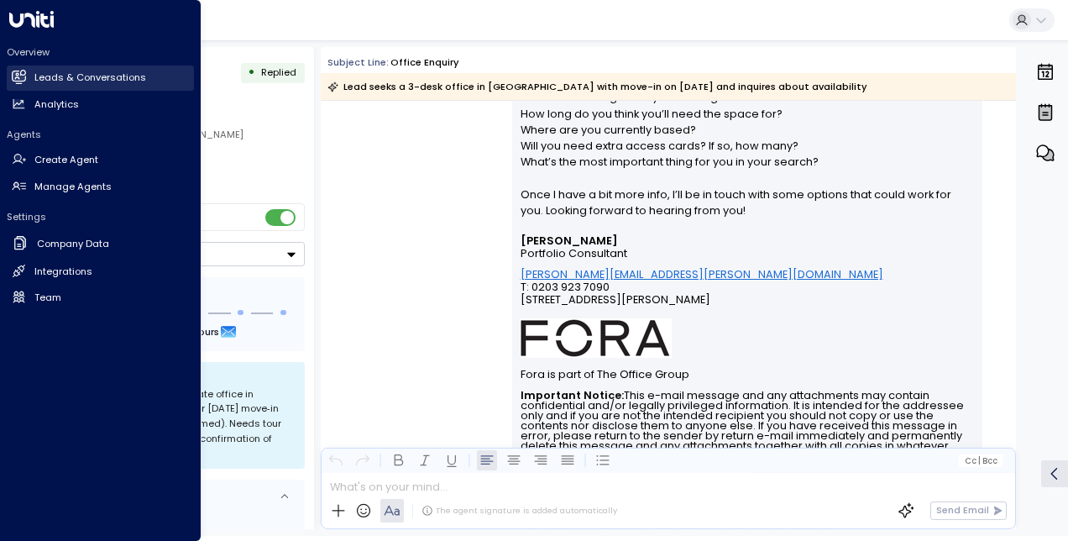
click at [44, 81] on h2 "Leads & Conversations" at bounding box center [90, 78] width 112 height 14
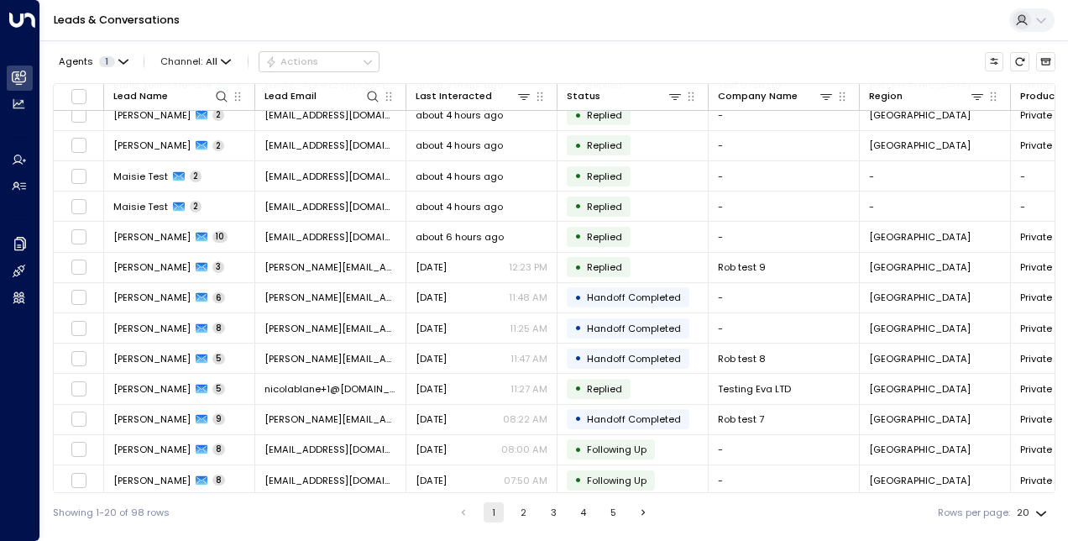
scroll to position [224, 0]
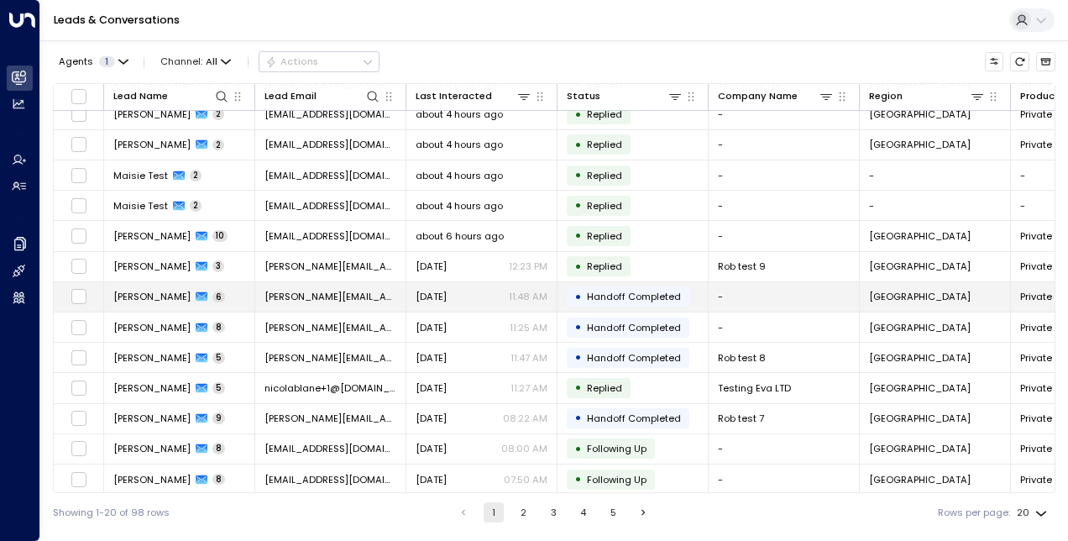
click at [143, 301] on td "Ferdie Arkwright 6" at bounding box center [179, 296] width 151 height 29
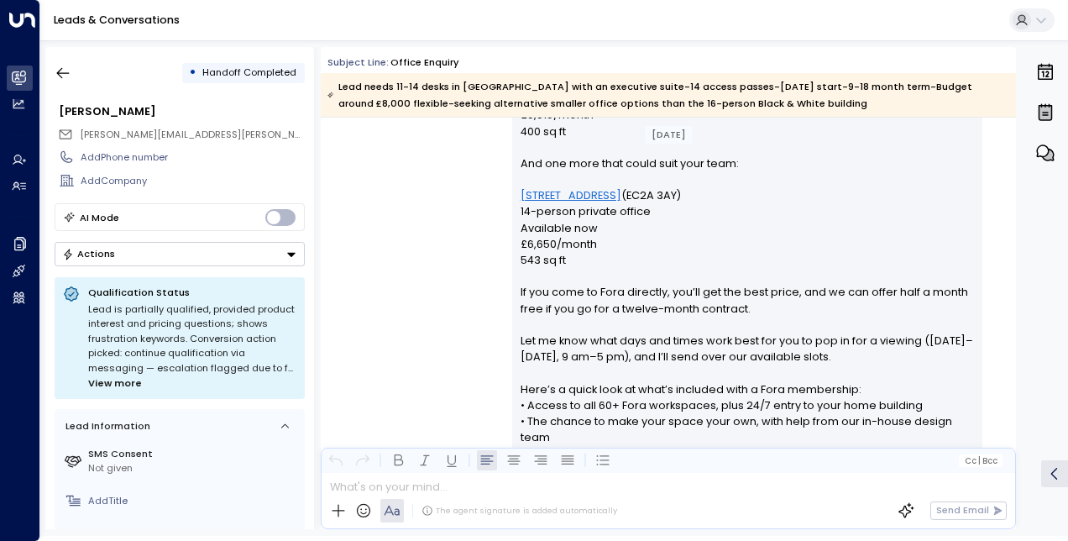
scroll to position [798, 0]
